Goal: Transaction & Acquisition: Purchase product/service

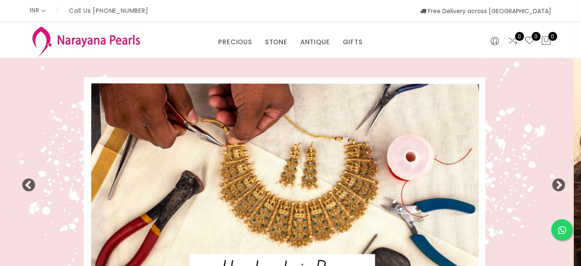
select select "INR"
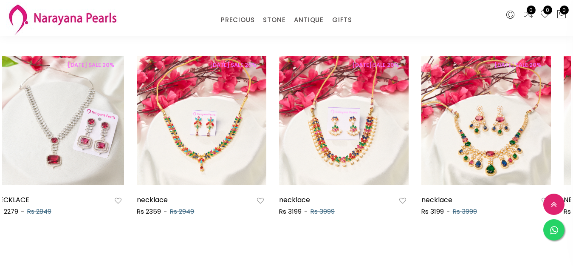
scroll to position [0, 392]
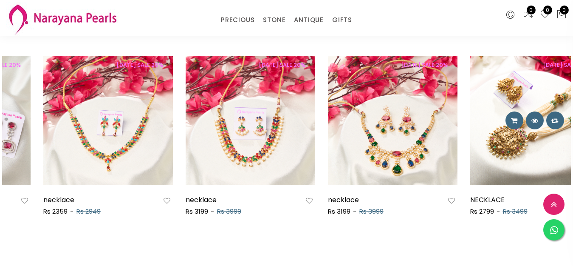
click at [528, 193] on div "NECKLACE Rs 2799 Rs 3499" at bounding box center [535, 204] width 130 height 23
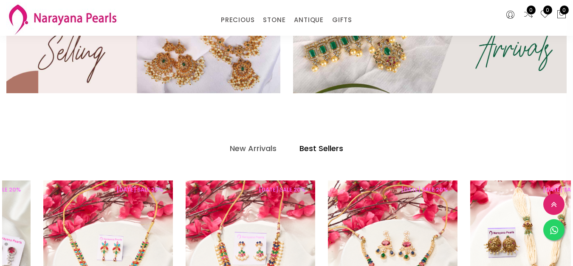
scroll to position [0, 0]
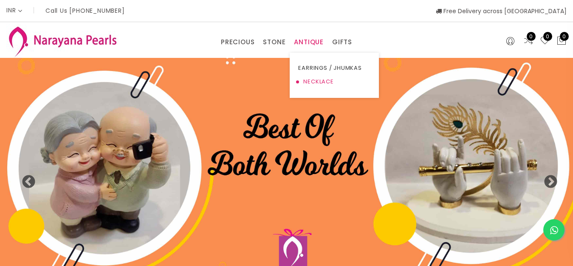
click at [316, 84] on link "NECKLACE" at bounding box center [334, 82] width 72 height 14
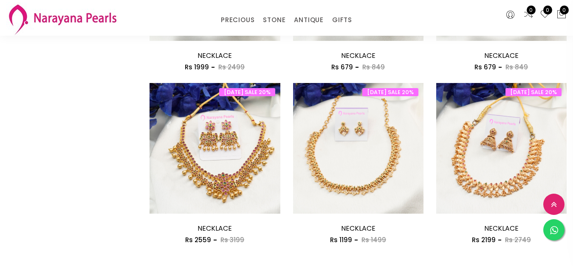
scroll to position [1108, 0]
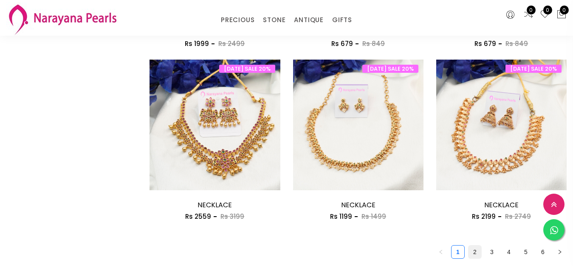
click at [469, 245] on link "2" at bounding box center [475, 251] width 13 height 13
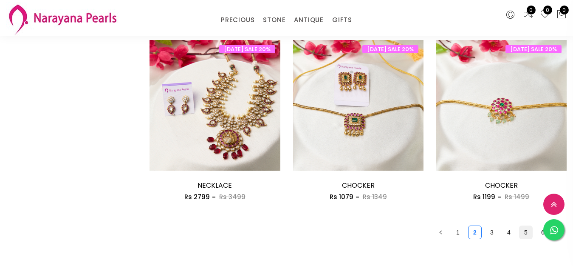
scroll to position [1125, 0]
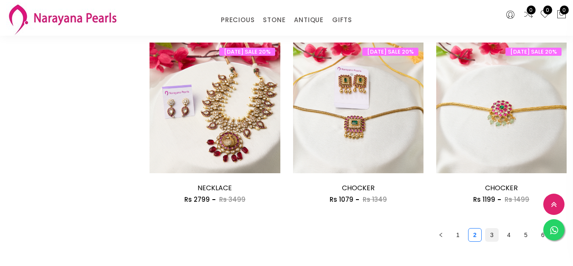
click at [486, 228] on link "3" at bounding box center [492, 234] width 13 height 13
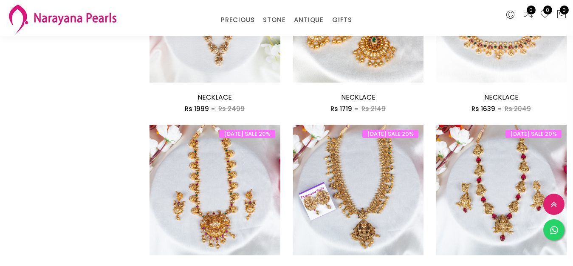
scroll to position [1061, 0]
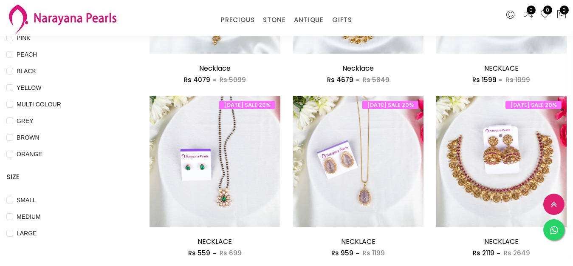
scroll to position [444, 0]
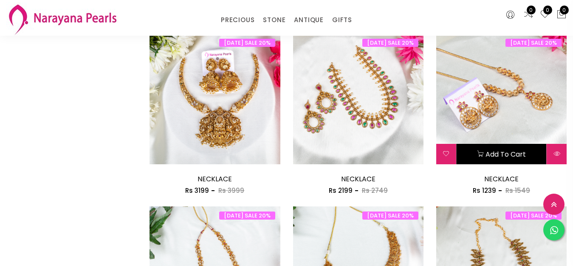
click at [483, 144] on button "Add to cart" at bounding box center [502, 154] width 90 height 20
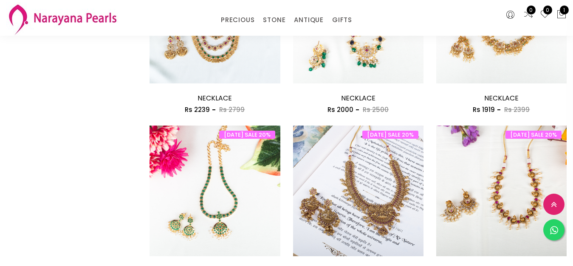
scroll to position [1045, 0]
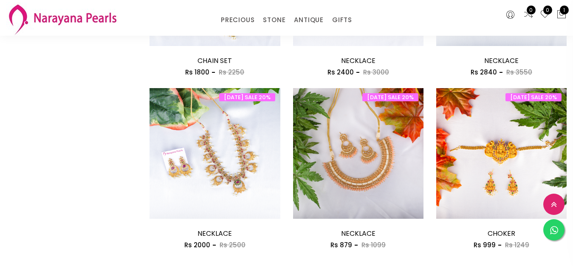
scroll to position [946, 0]
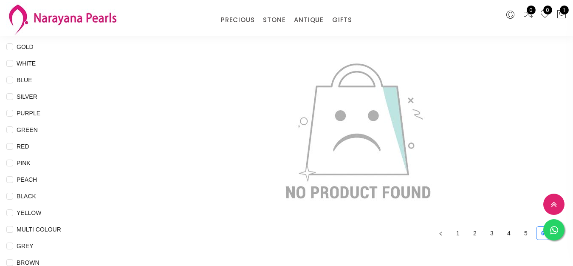
scroll to position [92, 0]
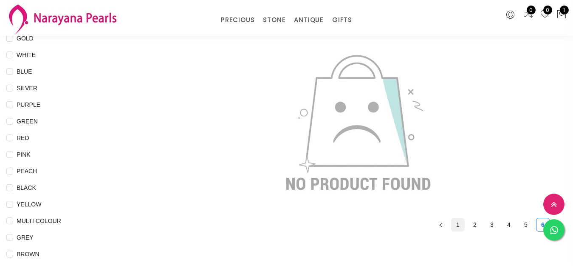
click at [452, 223] on link "1" at bounding box center [458, 224] width 13 height 13
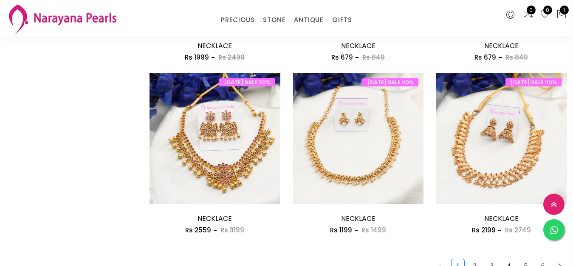
scroll to position [1105, 0]
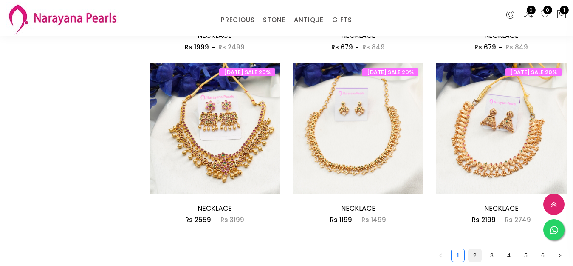
click at [469, 249] on link "2" at bounding box center [475, 255] width 13 height 13
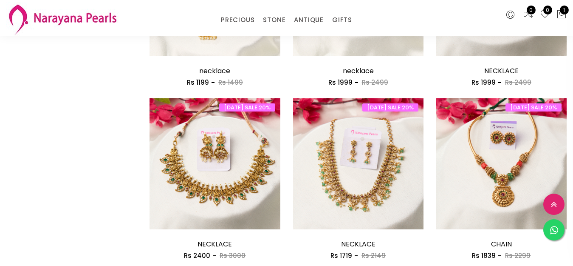
scroll to position [910, 0]
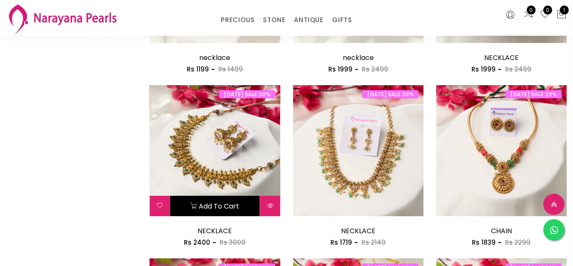
click at [217, 195] on button "Add to cart" at bounding box center [215, 205] width 90 height 20
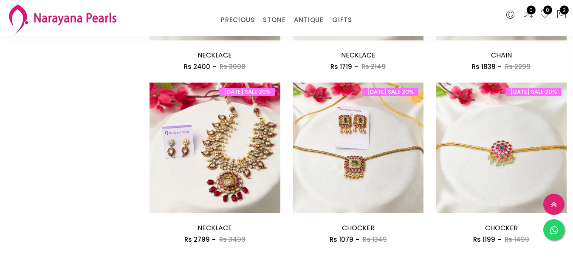
scroll to position [1111, 0]
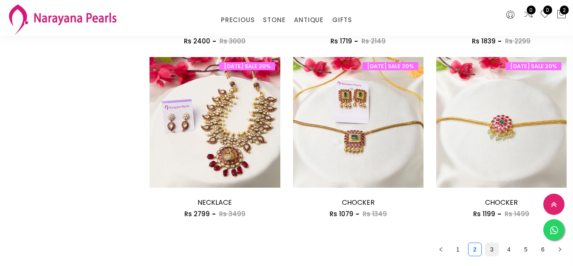
click at [486, 243] on link "3" at bounding box center [492, 249] width 13 height 13
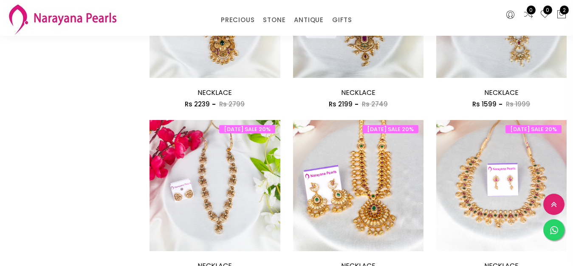
scroll to position [878, 0]
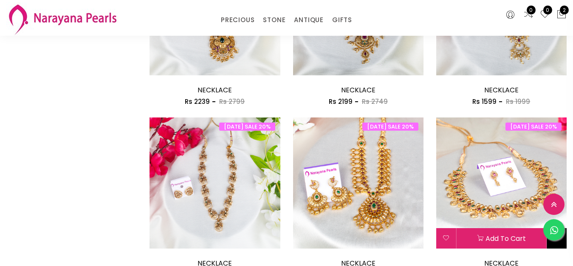
click at [554, 234] on icon at bounding box center [557, 237] width 7 height 7
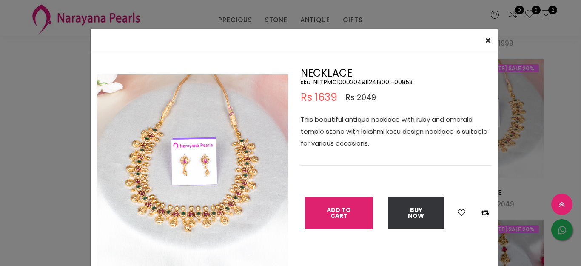
click at [332, 213] on button "Add To Cart" at bounding box center [339, 212] width 68 height 31
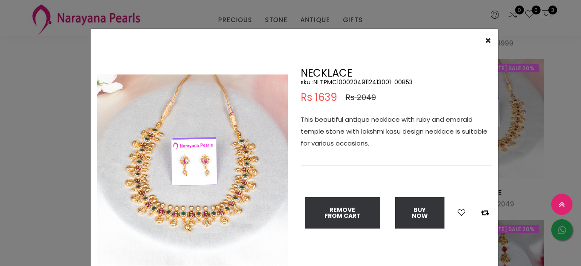
click at [561, 127] on div "× Close Double (click / press) on the image to zoom (in / out). NECKLACE sku : …" at bounding box center [290, 133] width 581 height 266
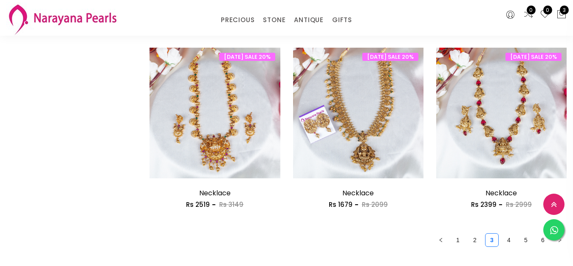
scroll to position [1136, 0]
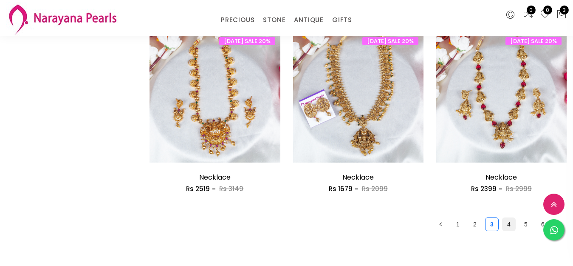
click at [503, 218] on link "4" at bounding box center [509, 224] width 13 height 13
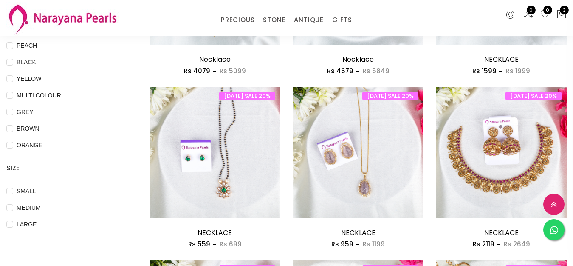
scroll to position [220, 0]
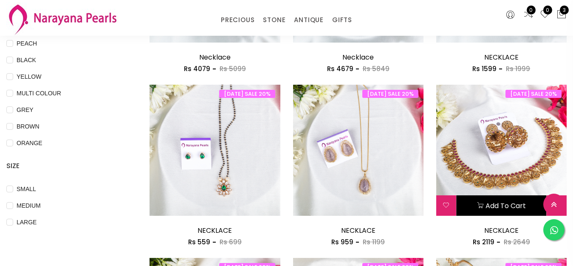
click at [494, 195] on button "Add to cart" at bounding box center [502, 205] width 90 height 20
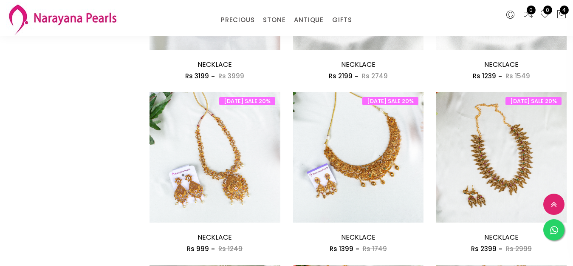
scroll to position [561, 0]
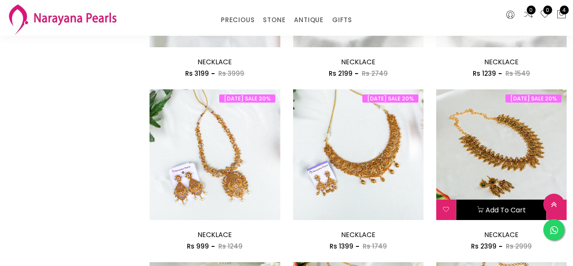
click at [492, 199] on button "Add to cart" at bounding box center [502, 209] width 90 height 20
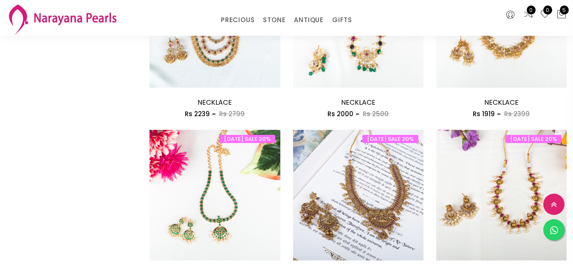
scroll to position [1092, 0]
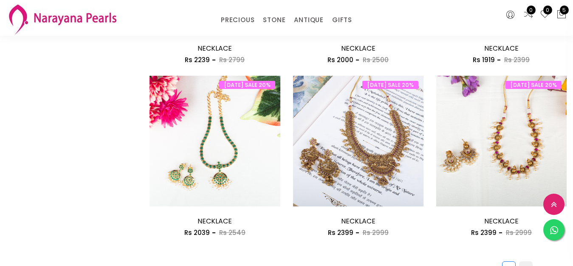
click at [520, 261] on link "5" at bounding box center [526, 267] width 13 height 13
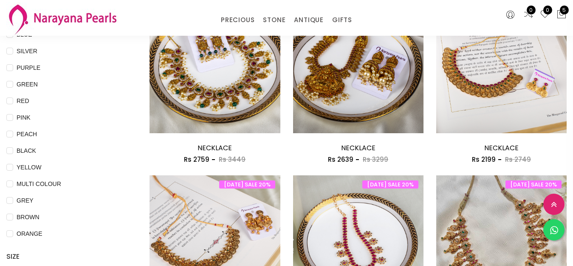
scroll to position [158, 0]
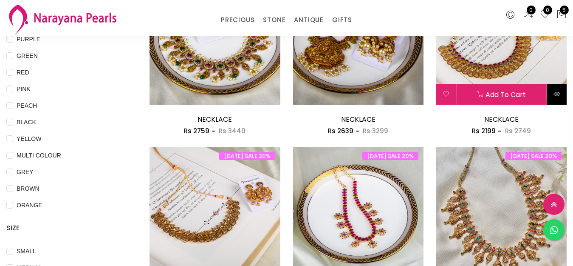
click at [554, 91] on icon at bounding box center [557, 94] width 7 height 7
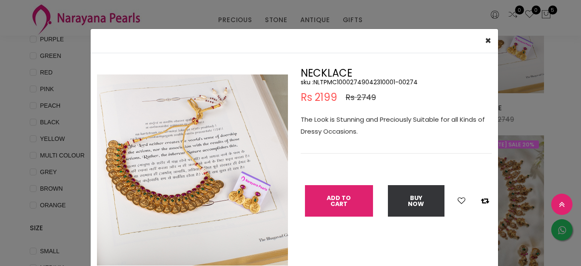
click at [333, 195] on button "Add To Cart" at bounding box center [339, 200] width 68 height 31
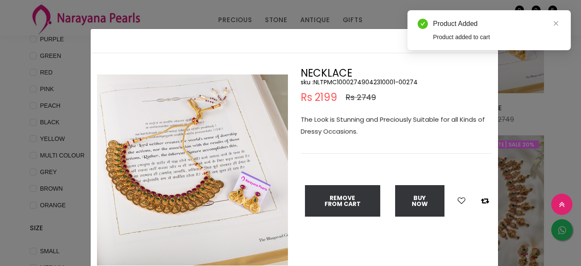
click at [562, 111] on div "× Close Double (click / press) on the image to zoom (in / out). NECKLACE sku : …" at bounding box center [290, 133] width 581 height 266
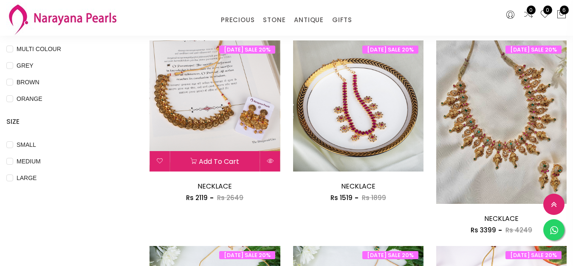
scroll to position [261, 0]
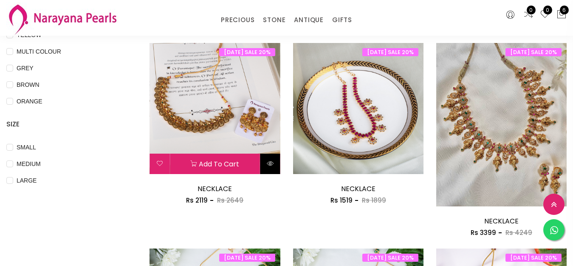
click at [268, 160] on icon at bounding box center [270, 163] width 7 height 7
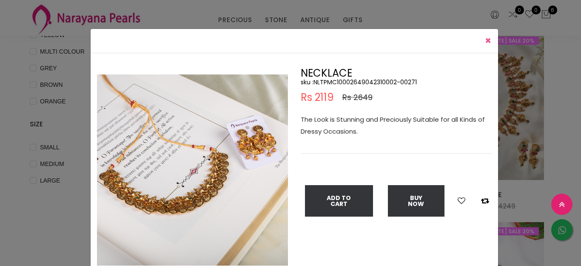
click at [484, 38] on span "×" at bounding box center [487, 41] width 6 height 14
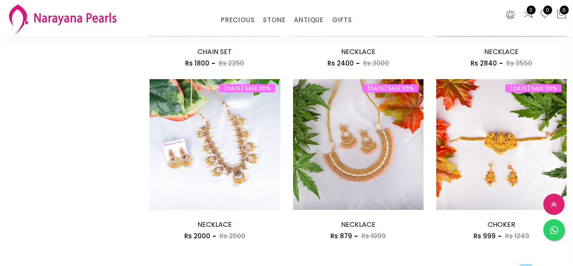
scroll to position [981, 0]
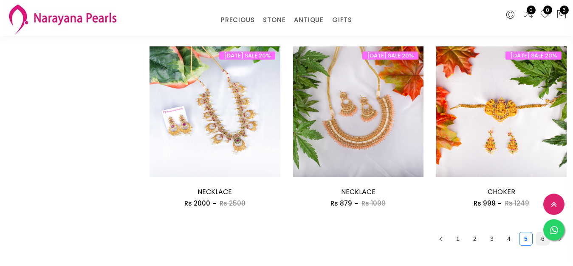
click at [537, 232] on link "6" at bounding box center [543, 238] width 13 height 13
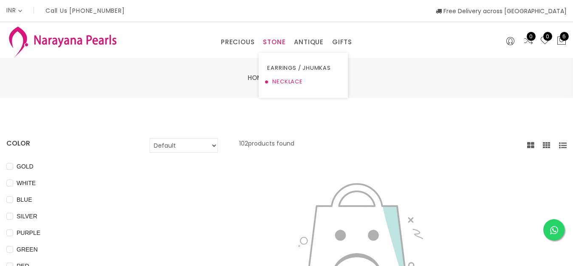
click at [281, 83] on link "NECKLACE" at bounding box center [303, 82] width 72 height 14
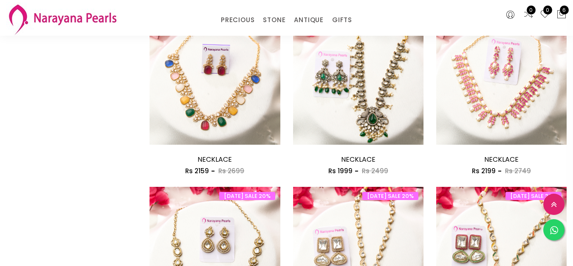
scroll to position [1077, 0]
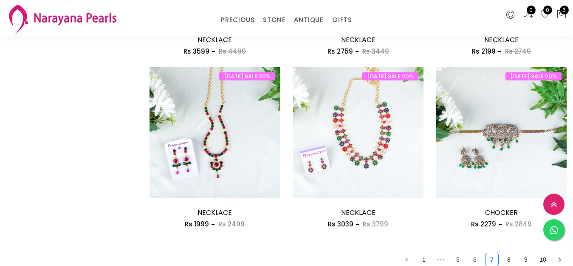
scroll to position [1122, 0]
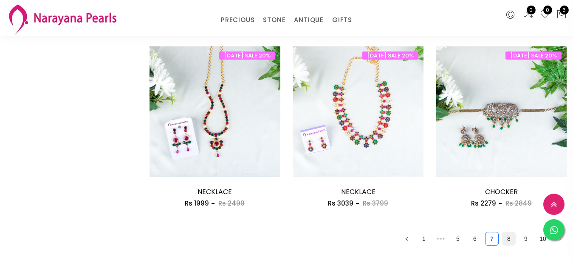
click at [503, 232] on link "8" at bounding box center [509, 238] width 13 height 13
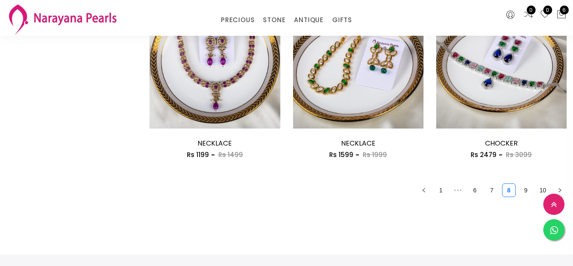
scroll to position [1165, 0]
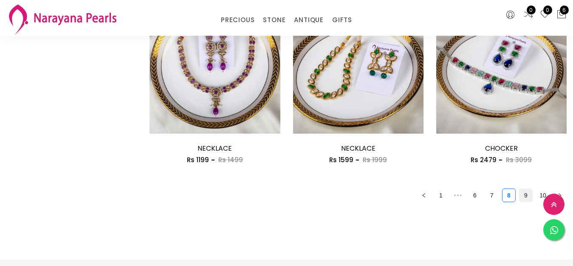
click at [520, 189] on link "9" at bounding box center [526, 195] width 13 height 13
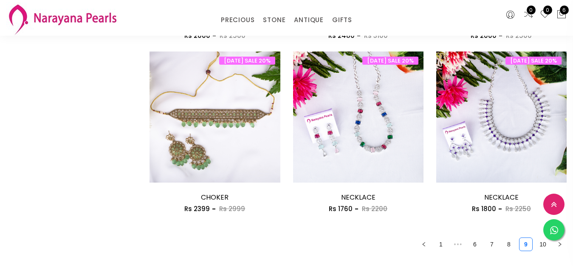
scroll to position [955, 0]
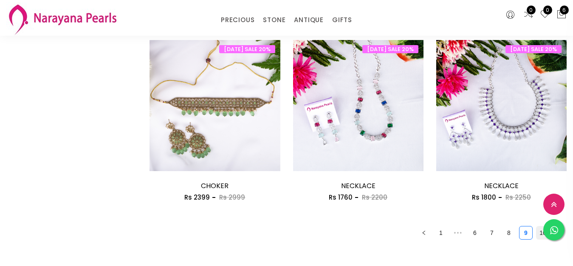
click at [537, 226] on link "10" at bounding box center [543, 232] width 13 height 13
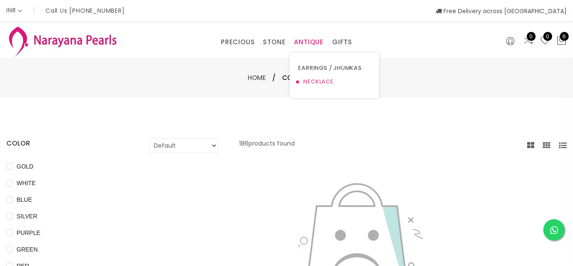
click at [313, 80] on link "NECKLACE" at bounding box center [334, 82] width 72 height 14
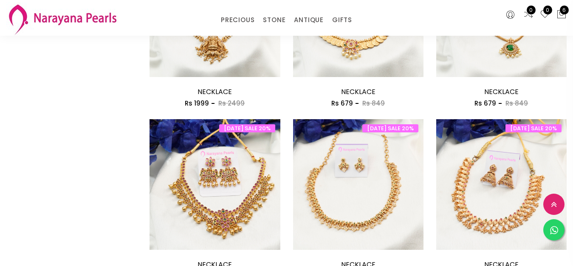
scroll to position [1096, 0]
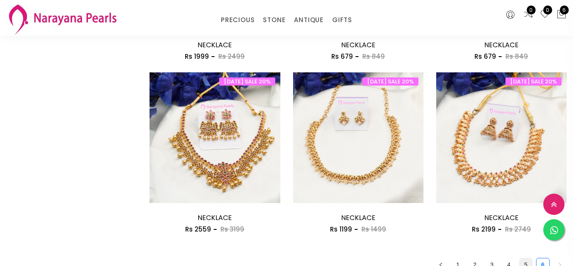
click at [520, 258] on link "5" at bounding box center [526, 264] width 13 height 13
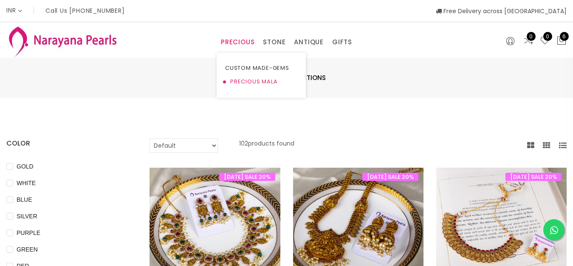
click at [238, 83] on link "PRECIOUS MALA" at bounding box center [261, 82] width 72 height 14
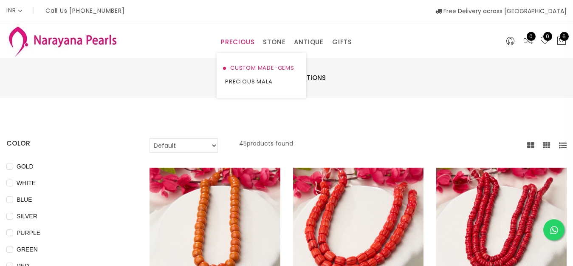
click at [267, 66] on link "CUSTOM MADE-GEMS" at bounding box center [261, 68] width 72 height 14
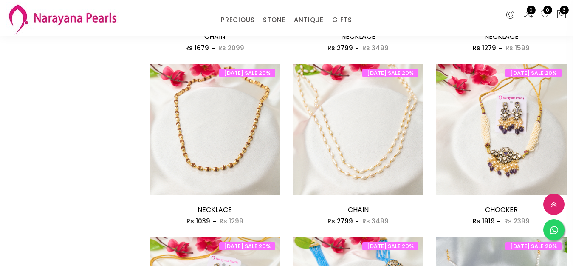
scroll to position [967, 0]
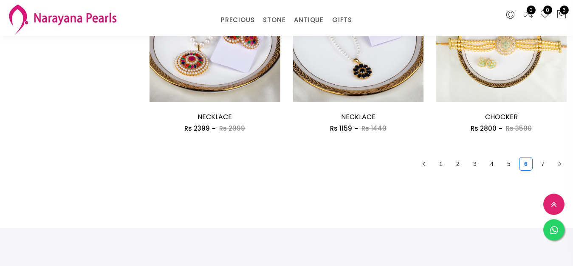
scroll to position [1260, 0]
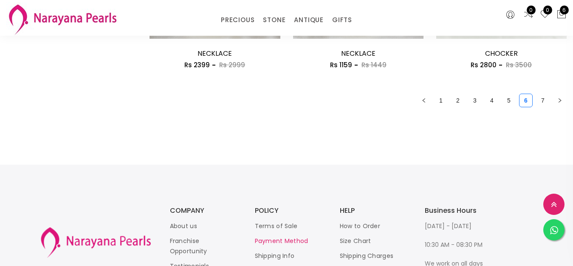
click at [300, 236] on link "Payment Method" at bounding box center [282, 240] width 54 height 8
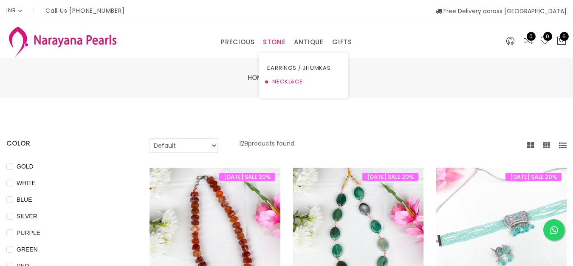
click at [283, 81] on link "NECKLACE" at bounding box center [303, 82] width 72 height 14
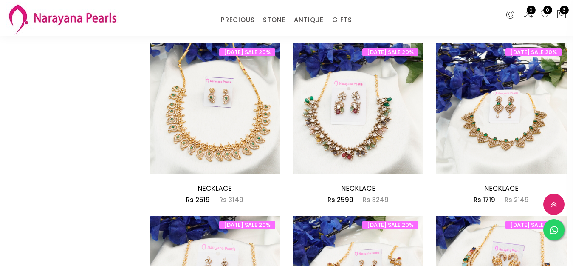
scroll to position [605, 0]
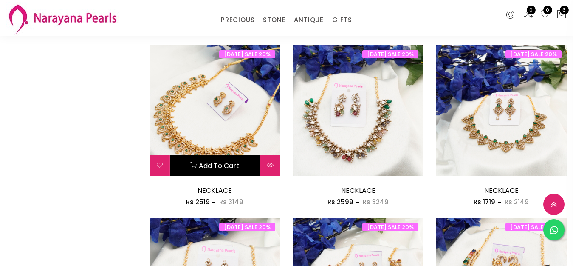
click at [227, 155] on button "Add to cart" at bounding box center [215, 165] width 90 height 20
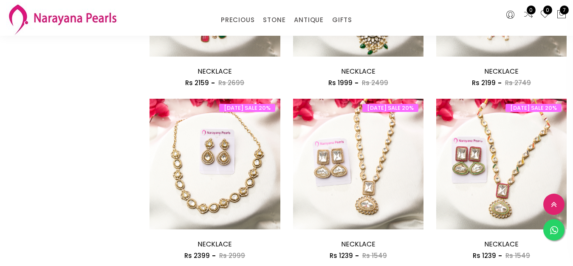
scroll to position [1126, 0]
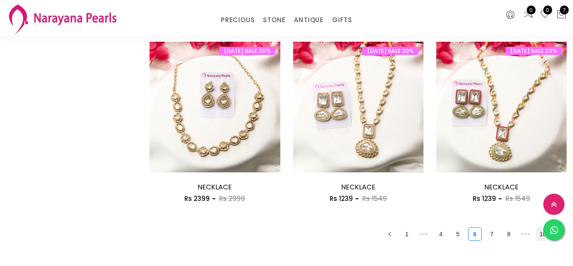
click at [537, 227] on link "10" at bounding box center [543, 233] width 13 height 13
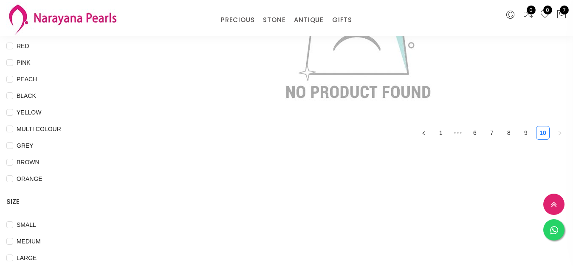
scroll to position [232, 0]
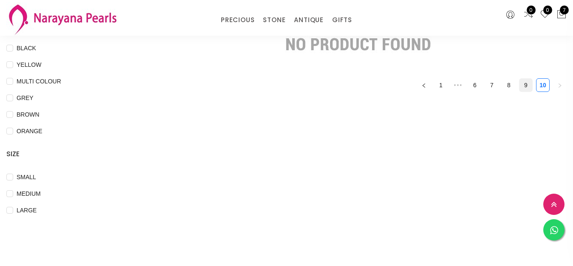
click at [520, 85] on link "9" at bounding box center [526, 85] width 13 height 13
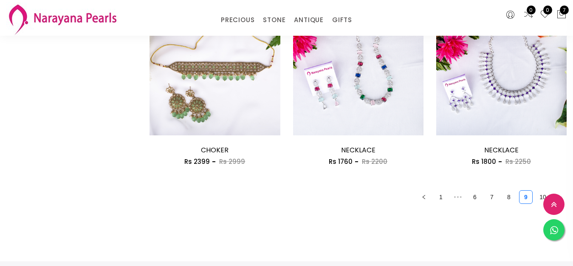
scroll to position [968, 0]
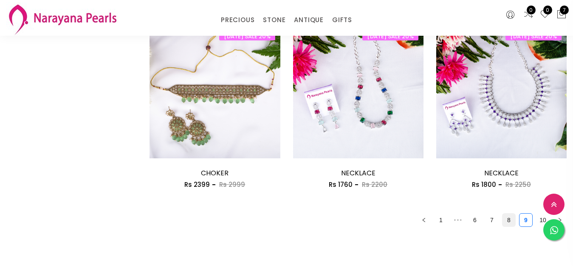
click at [503, 213] on link "8" at bounding box center [509, 219] width 13 height 13
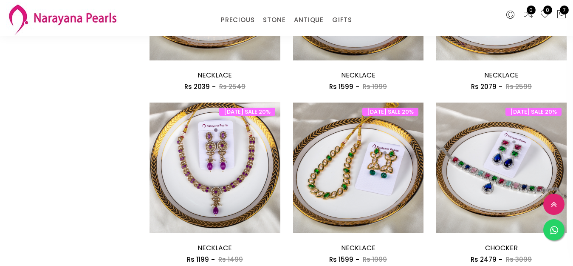
scroll to position [1089, 0]
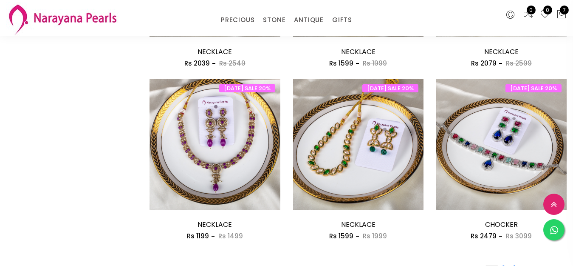
click at [486, 265] on link "7" at bounding box center [492, 271] width 13 height 13
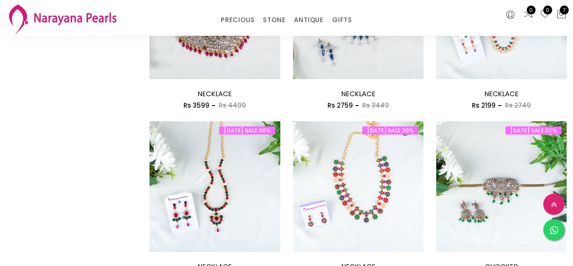
scroll to position [1052, 0]
